Goal: Use online tool/utility: Use online tool/utility

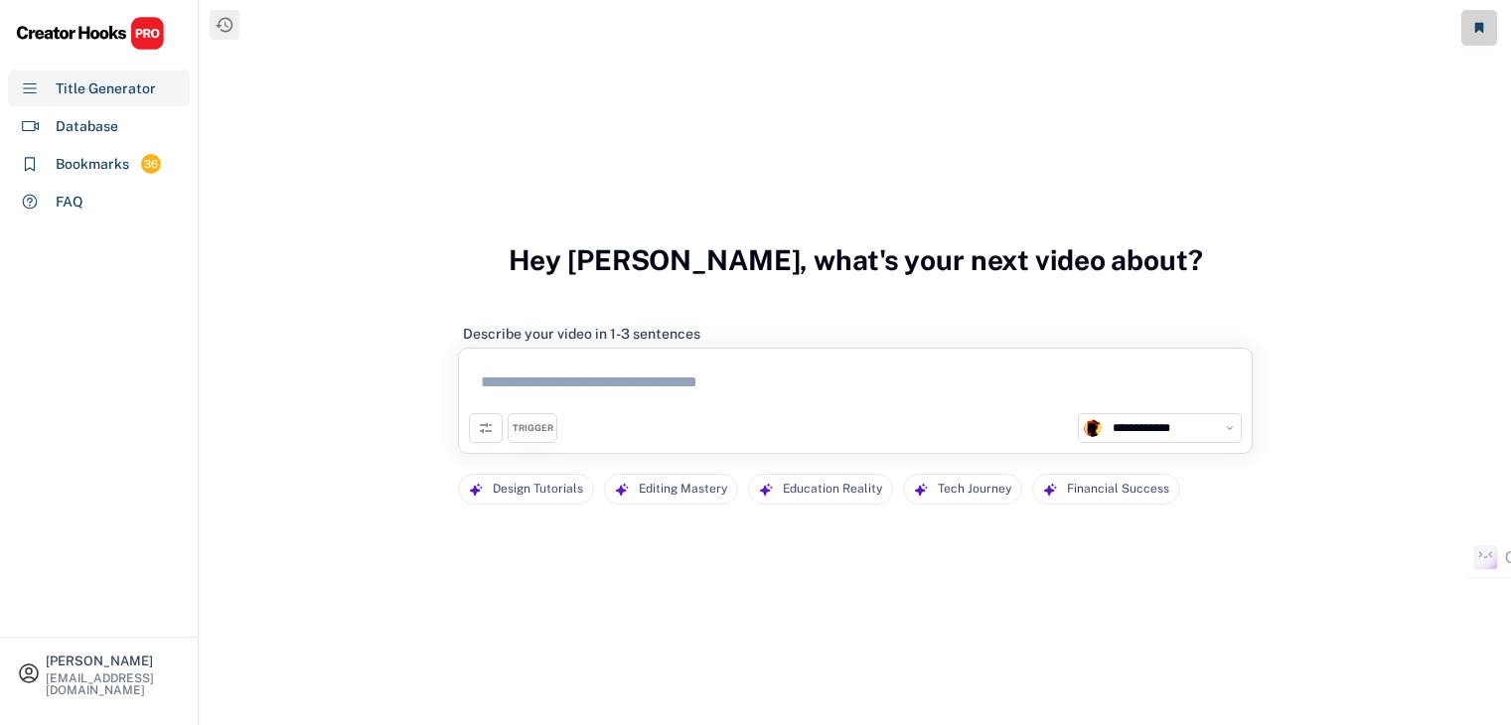
select select "**********"
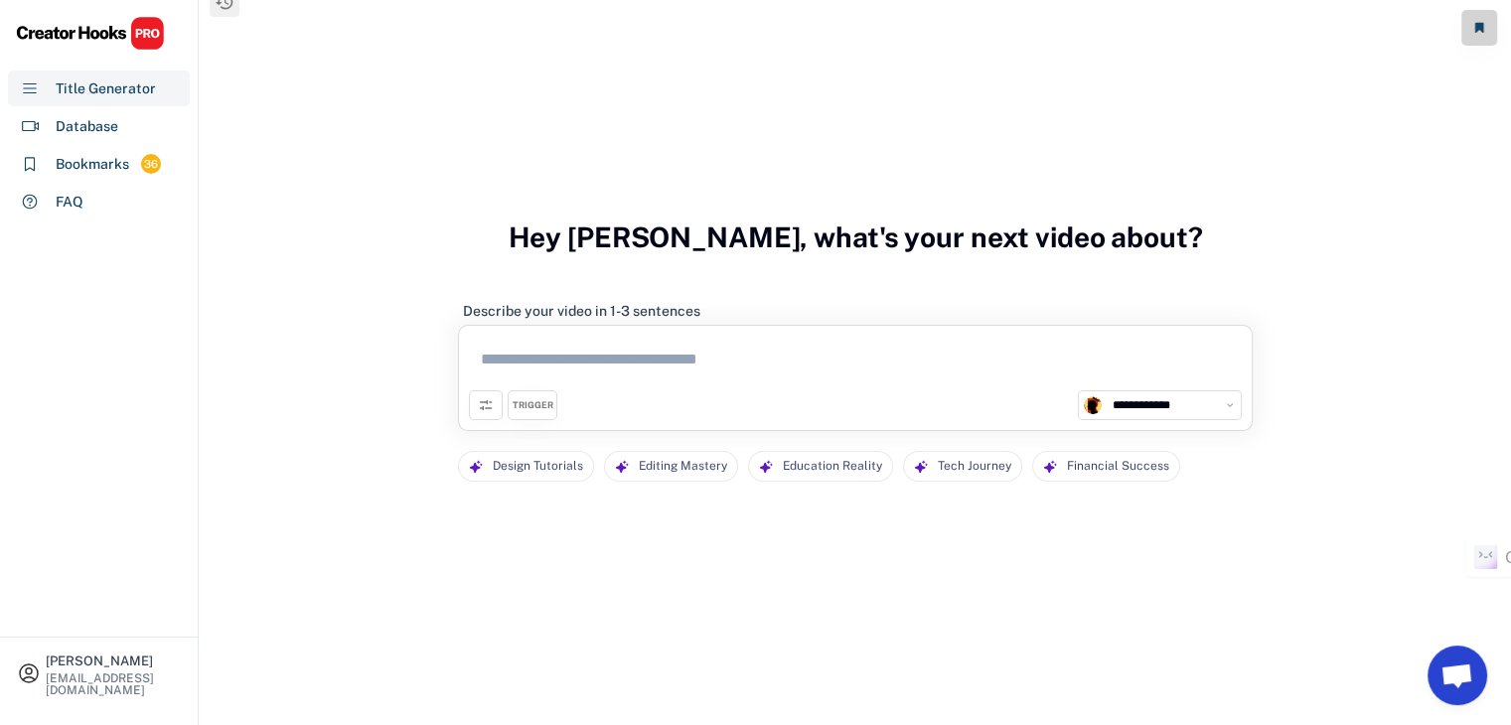
scroll to position [37, 0]
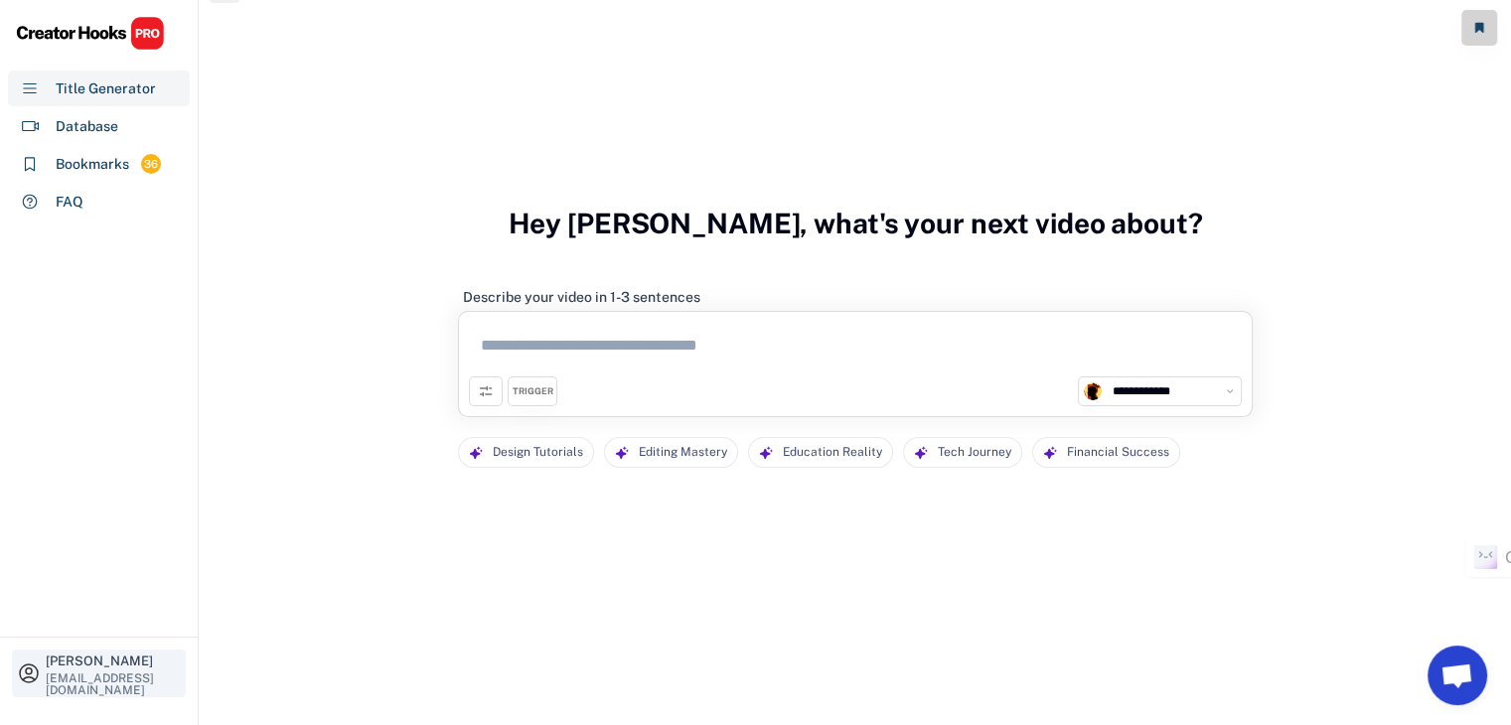
click at [127, 655] on div "[PERSON_NAME]" at bounding box center [113, 661] width 135 height 13
select select "**********"
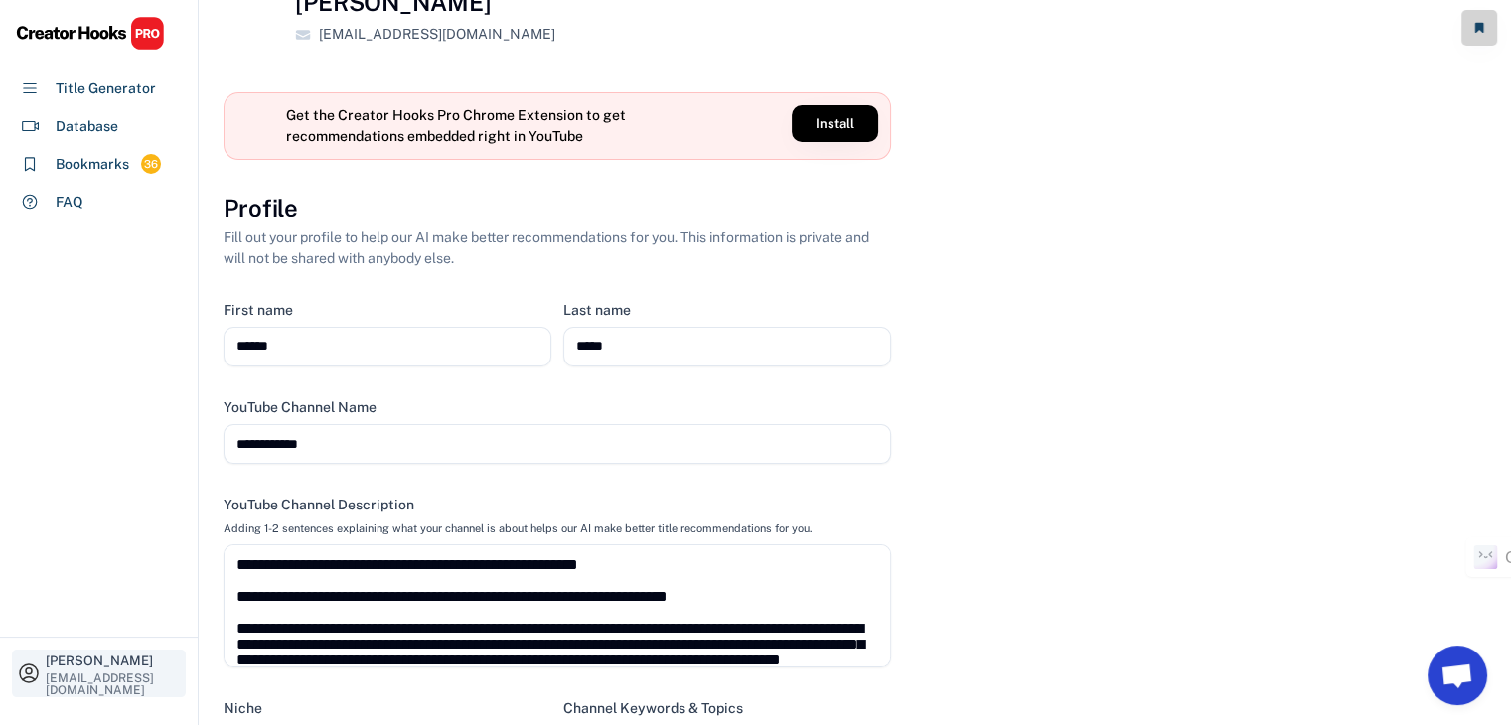
scroll to position [151, 0]
select select "**********"
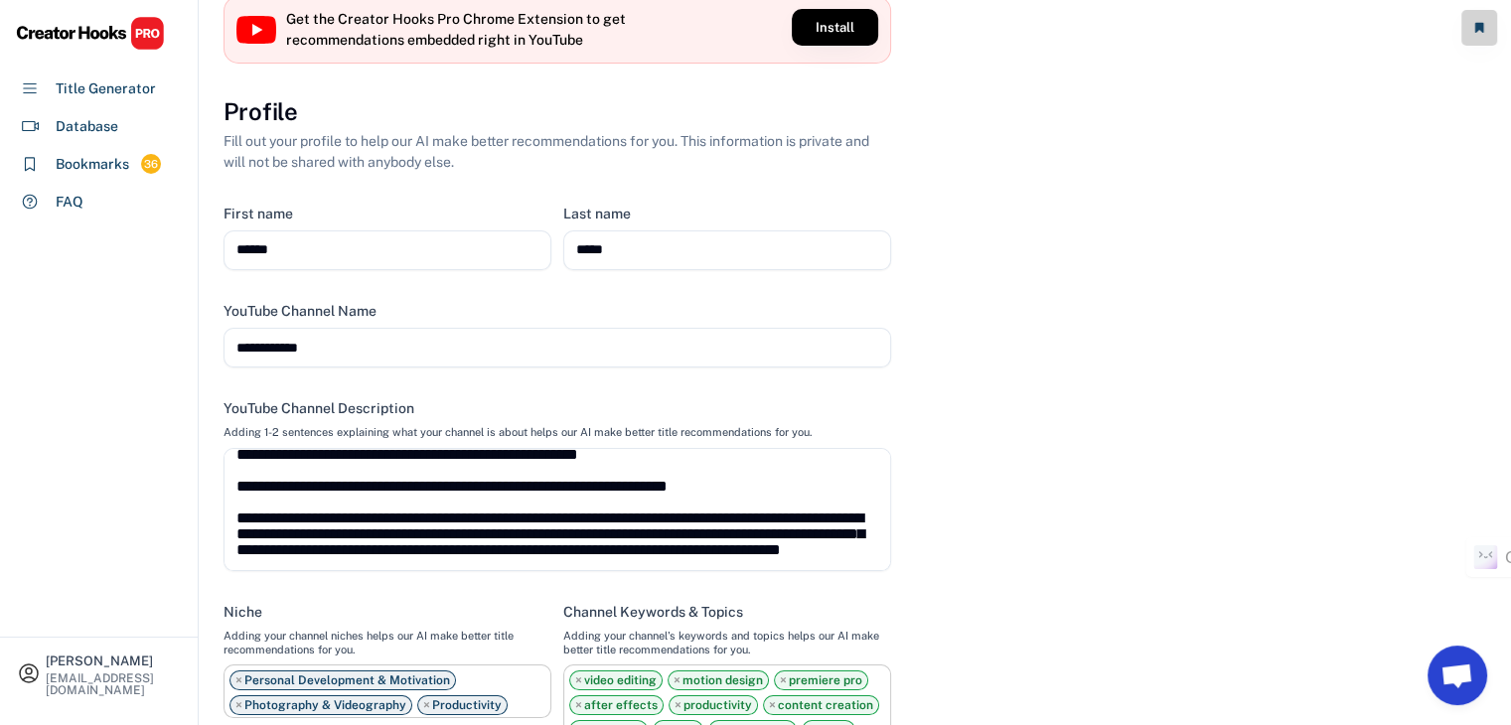
scroll to position [0, 0]
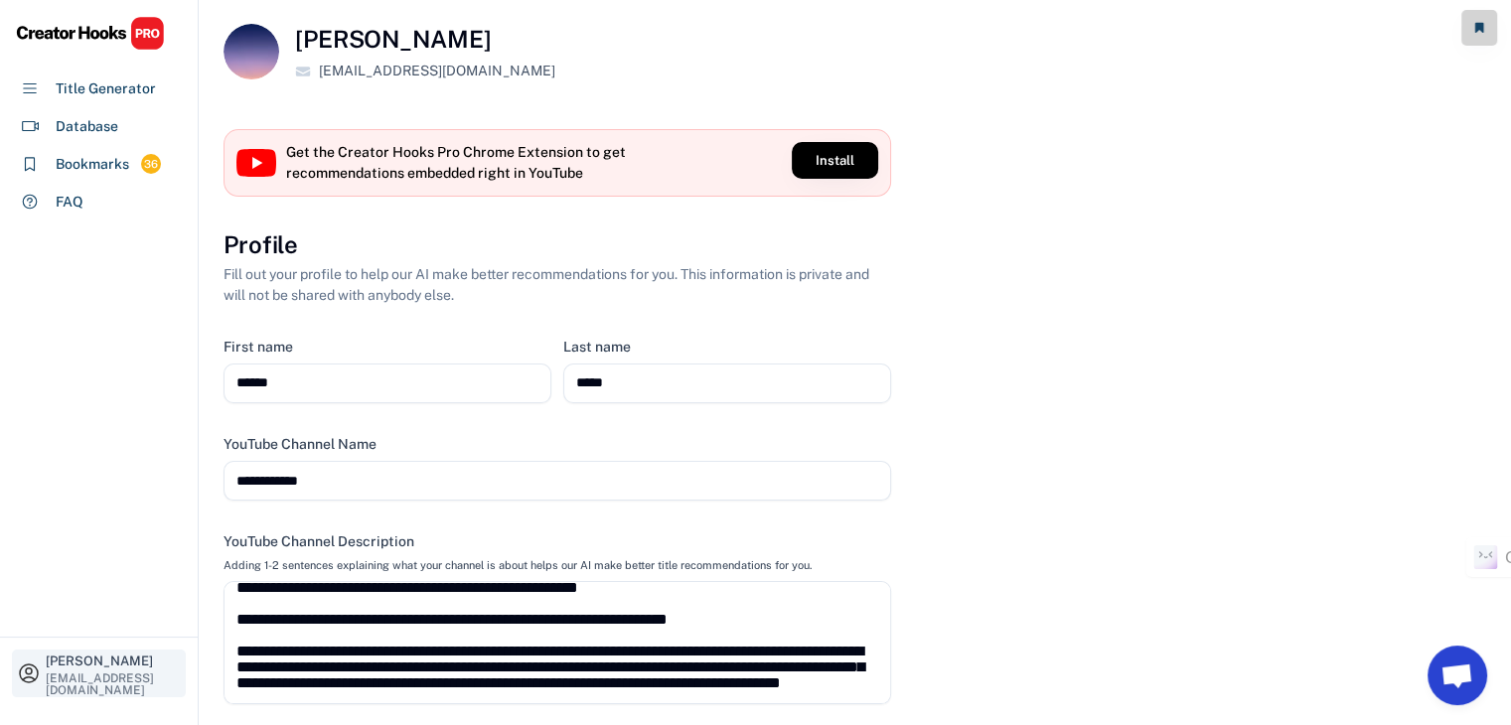
click at [18, 666] on icon at bounding box center [29, 674] width 24 height 24
click at [91, 33] on img at bounding box center [90, 33] width 149 height 35
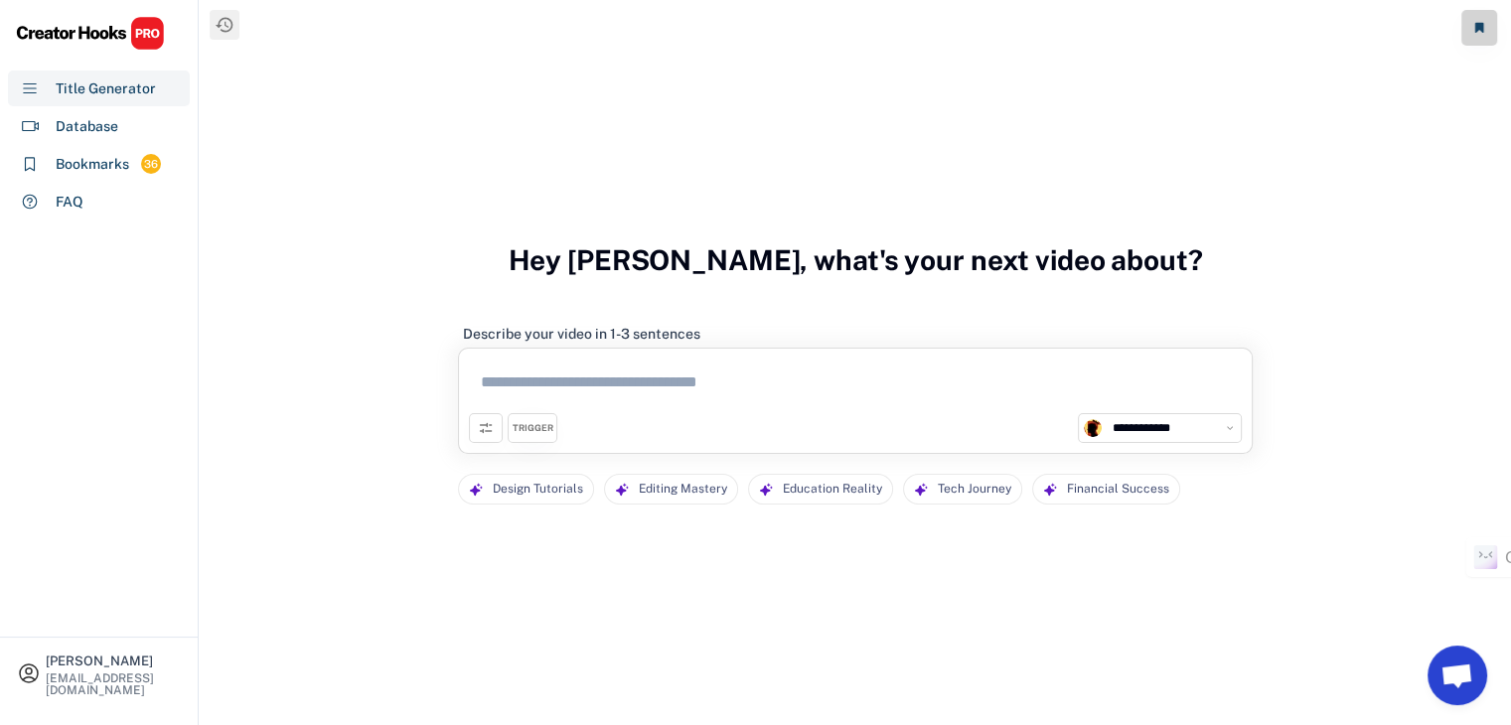
click at [91, 33] on img at bounding box center [90, 33] width 149 height 35
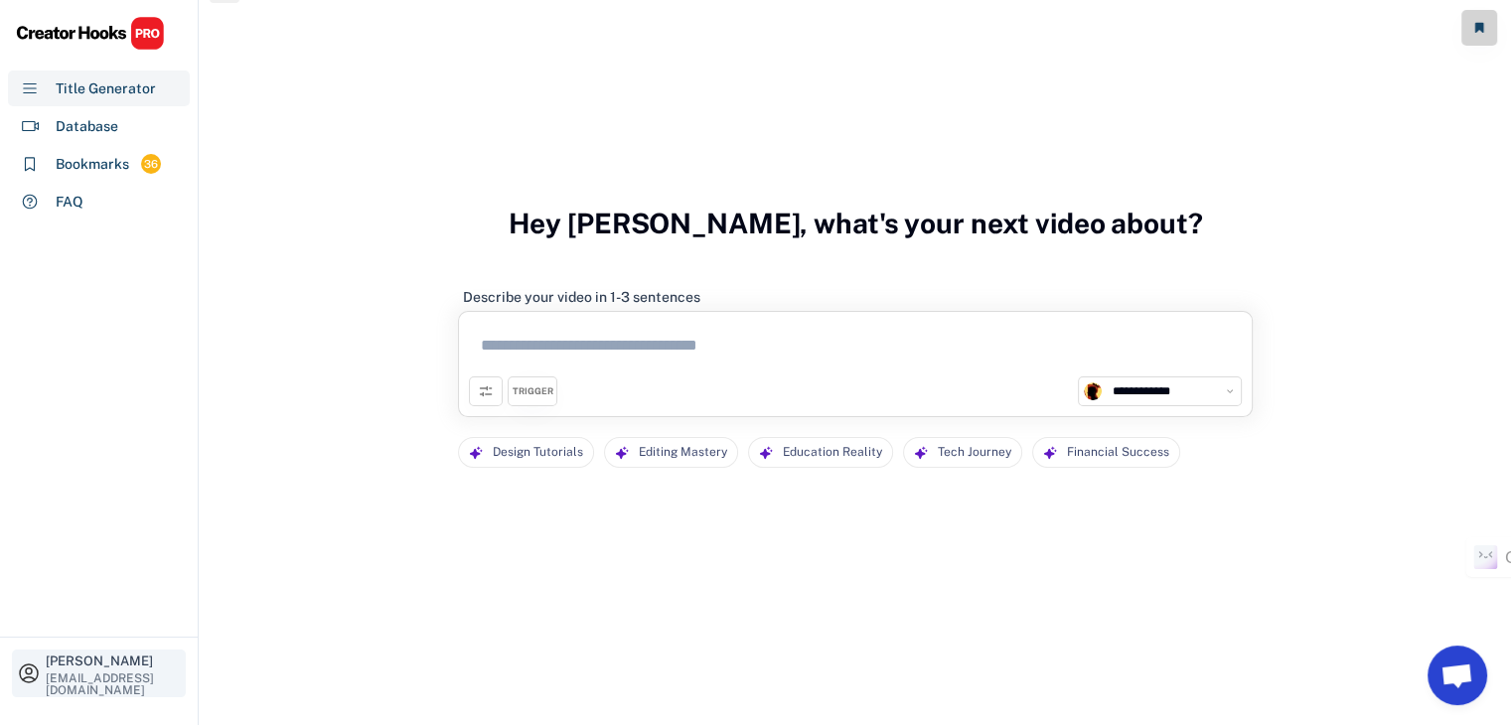
click at [161, 673] on div "[EMAIL_ADDRESS][DOMAIN_NAME]" at bounding box center [113, 684] width 135 height 24
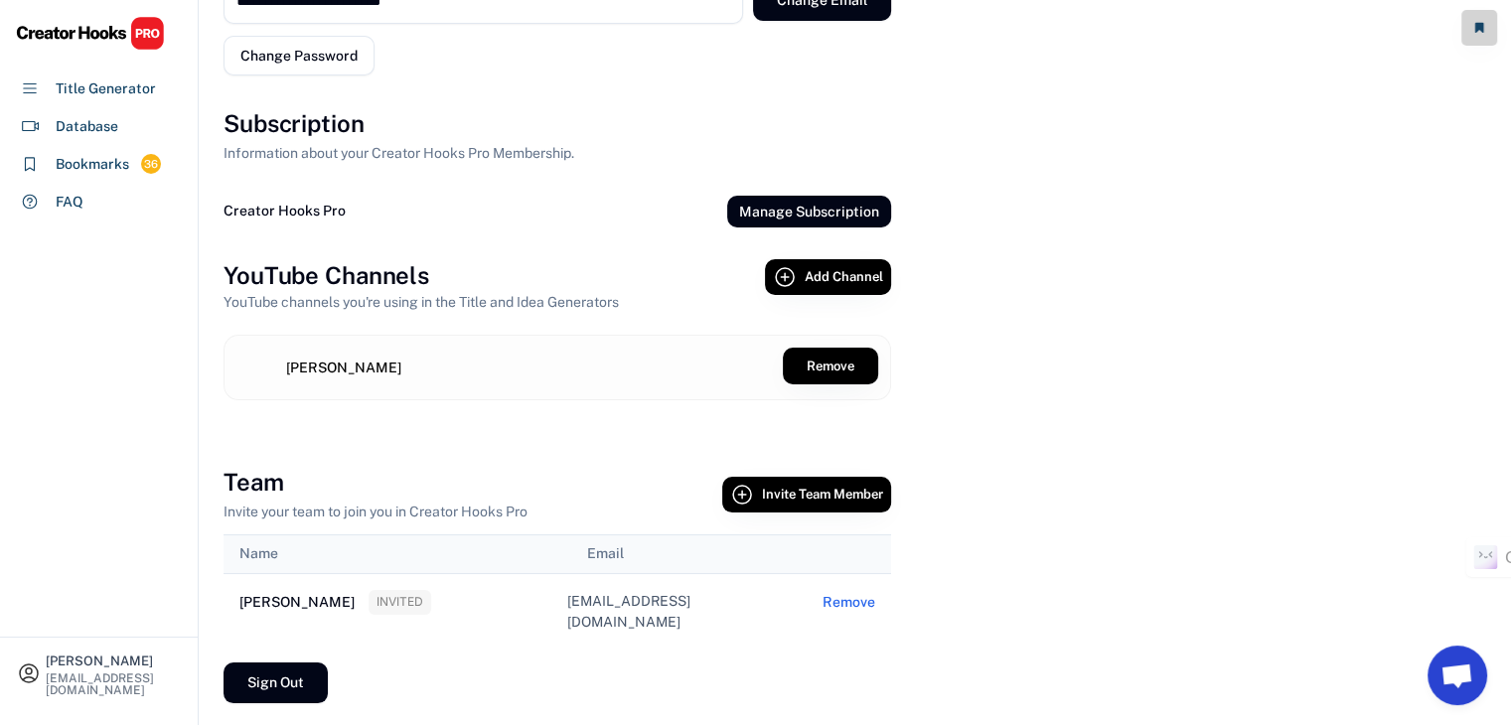
scroll to position [0, 0]
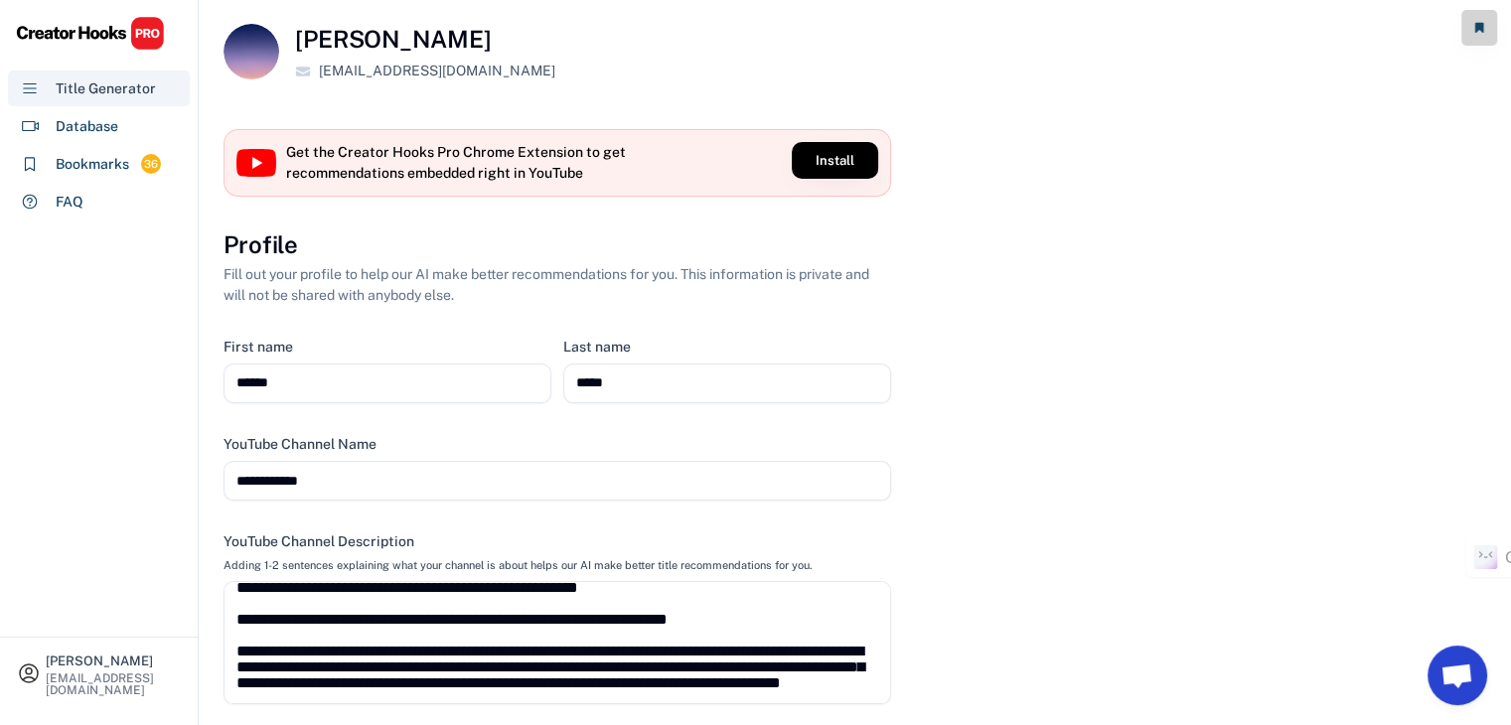
click at [103, 79] on div "Title Generator" at bounding box center [106, 88] width 100 height 21
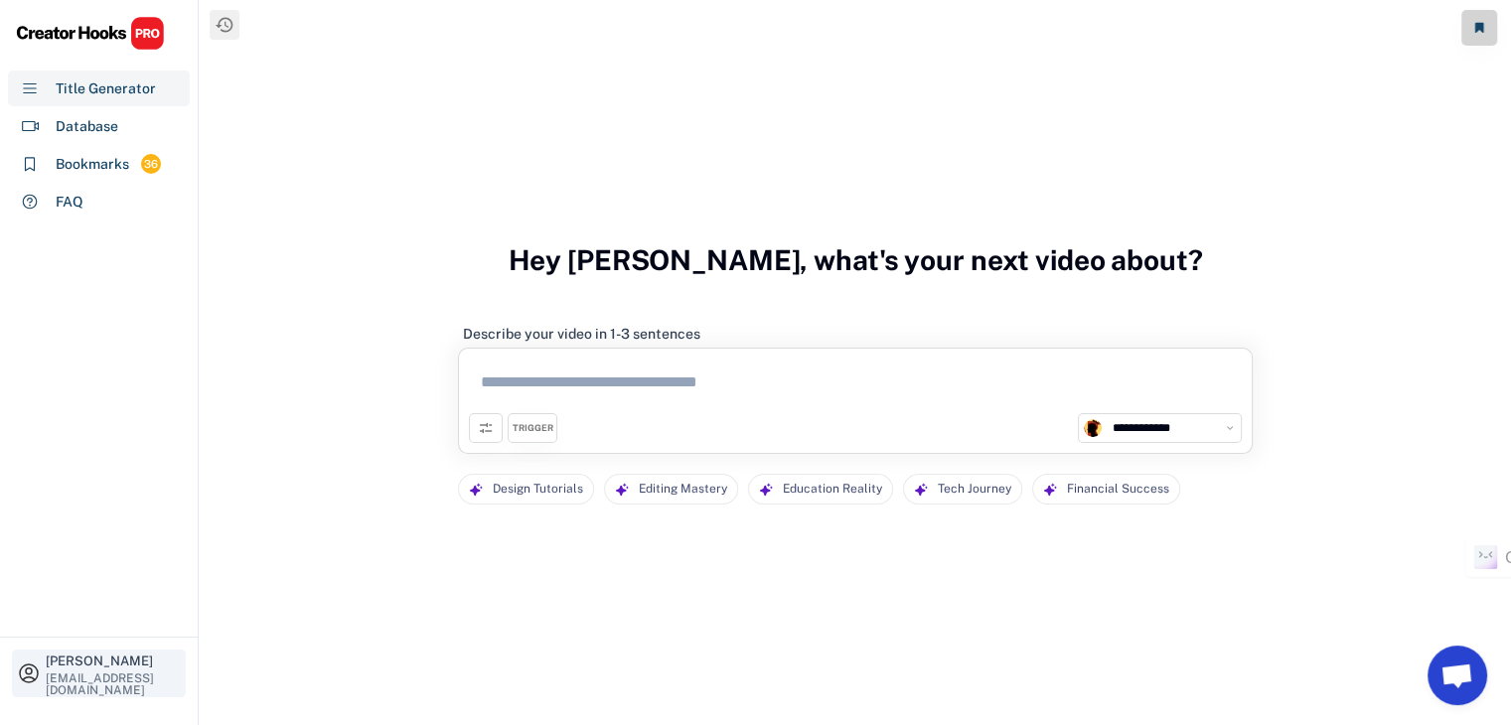
click at [122, 655] on div "[PERSON_NAME]" at bounding box center [113, 661] width 135 height 13
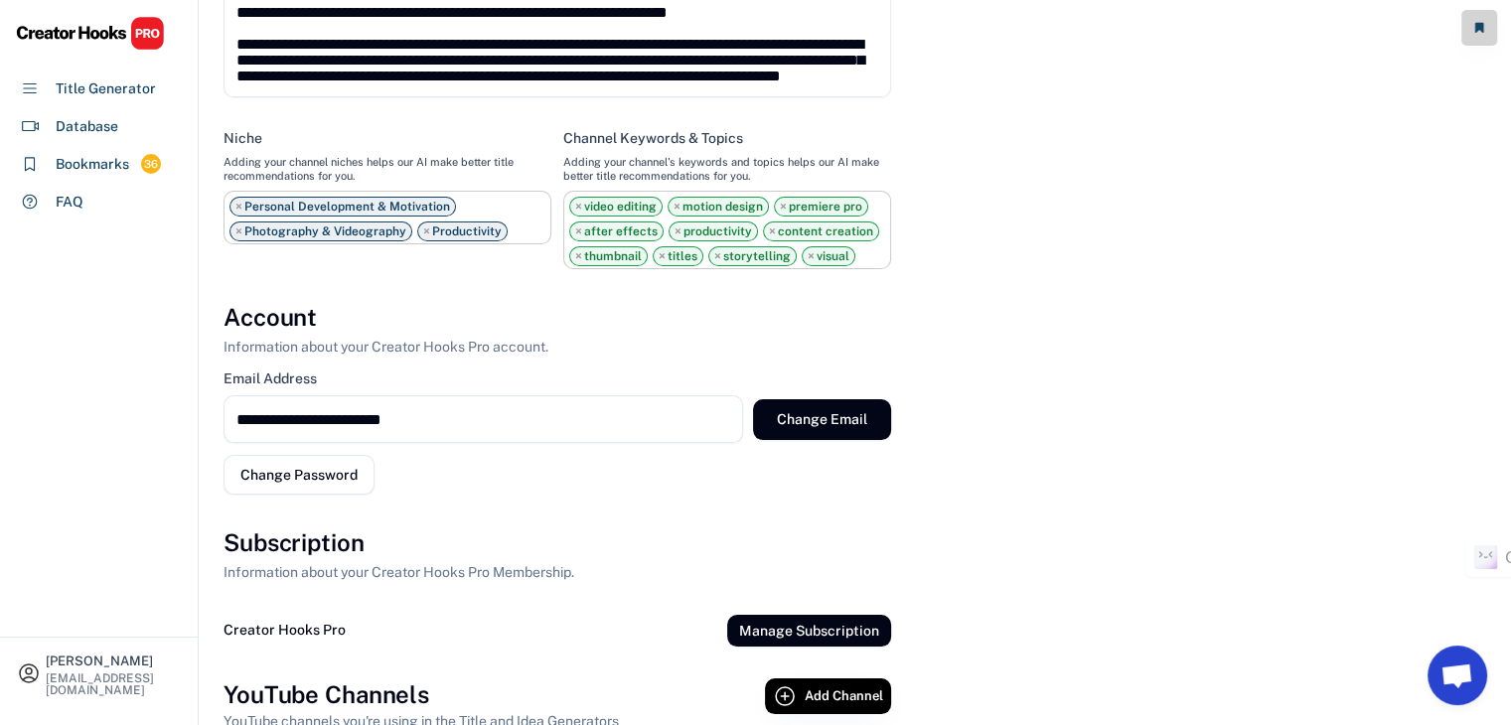
scroll to position [1026, 0]
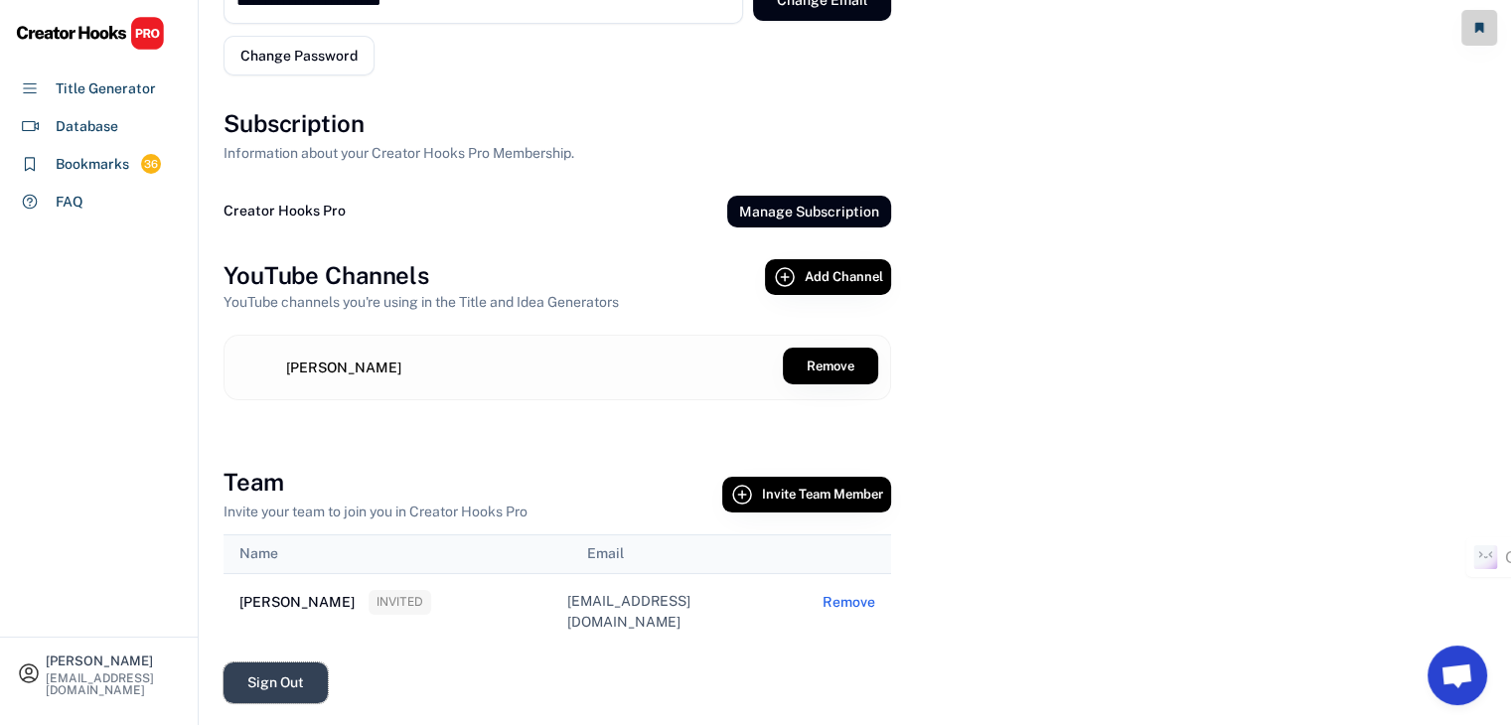
click at [271, 685] on button "Sign Out" at bounding box center [275, 683] width 104 height 41
